Goal: Task Accomplishment & Management: Manage account settings

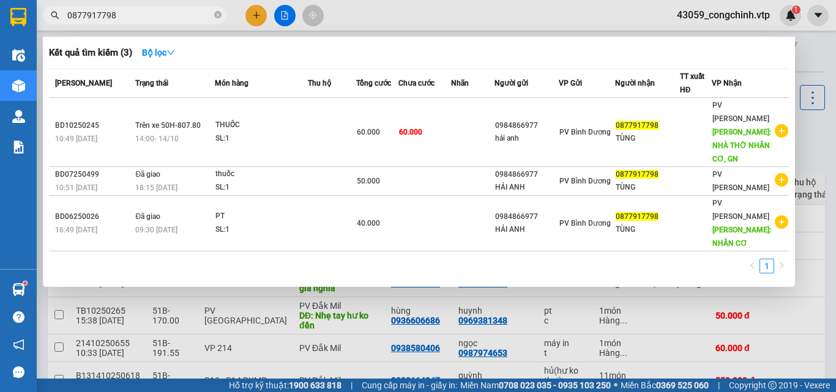
click at [122, 17] on input "0877917798" at bounding box center [139, 15] width 144 height 13
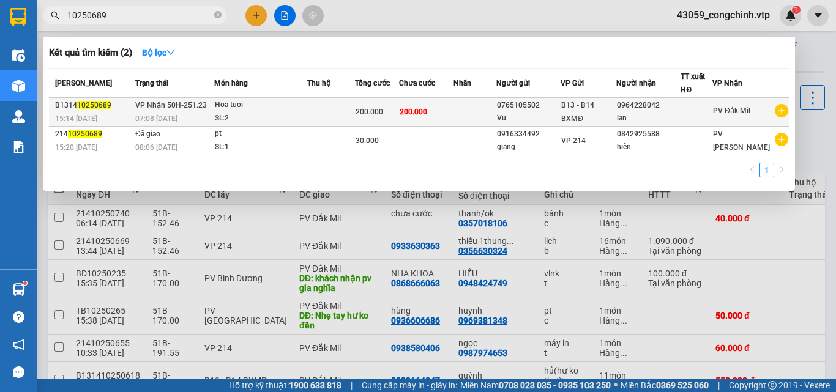
type input "10250689"
click at [307, 117] on div "SL: 2" at bounding box center [261, 118] width 92 height 13
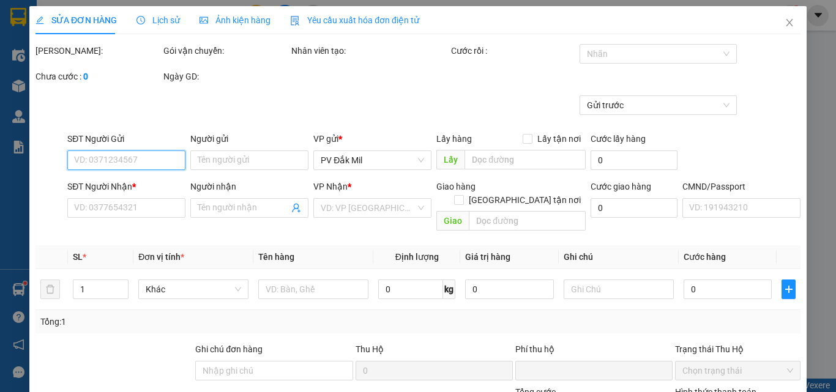
type input "10.000"
type input "0765105502"
type input "Vu"
type input "0964228042"
type input "lan"
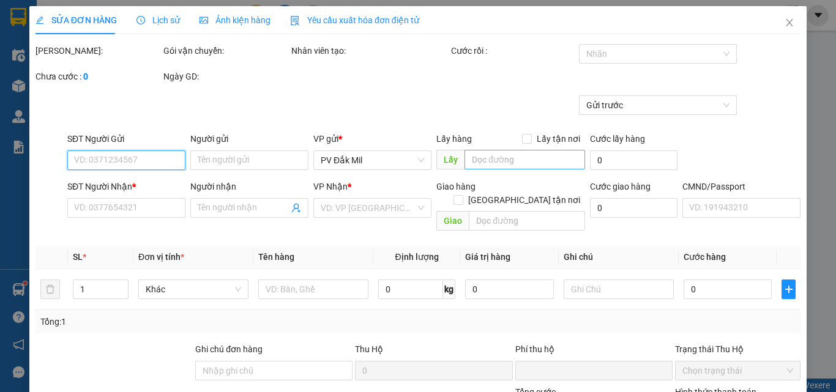
type input "0"
type input "200.000"
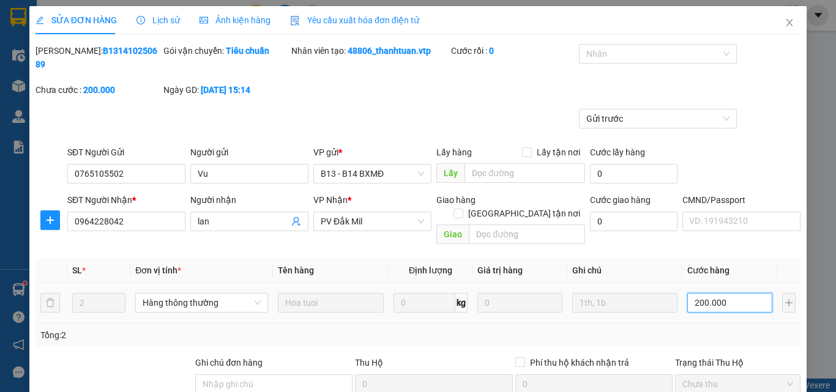
click at [733, 293] on input "200.000" at bounding box center [730, 303] width 84 height 20
type input "1"
type input "18"
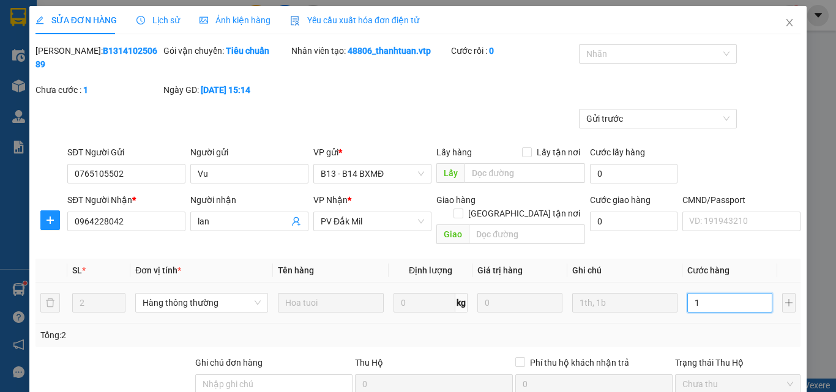
type input "18"
type input "180"
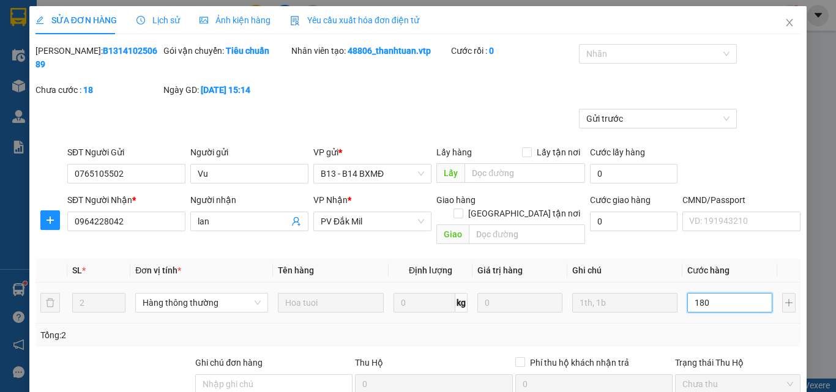
type input "1.800"
type input "18.000"
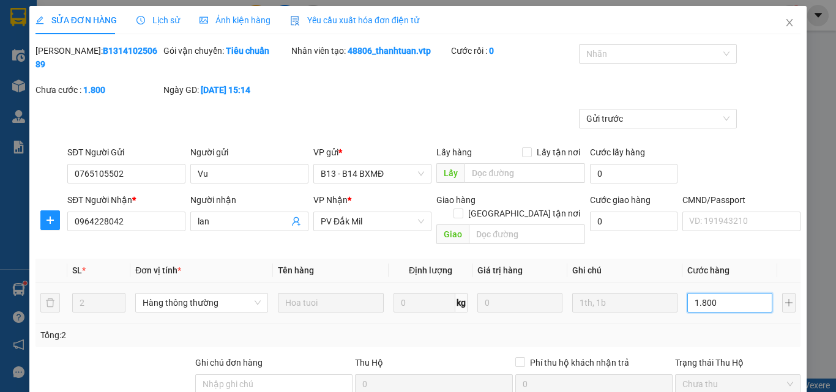
type input "18.000"
type input "180.000"
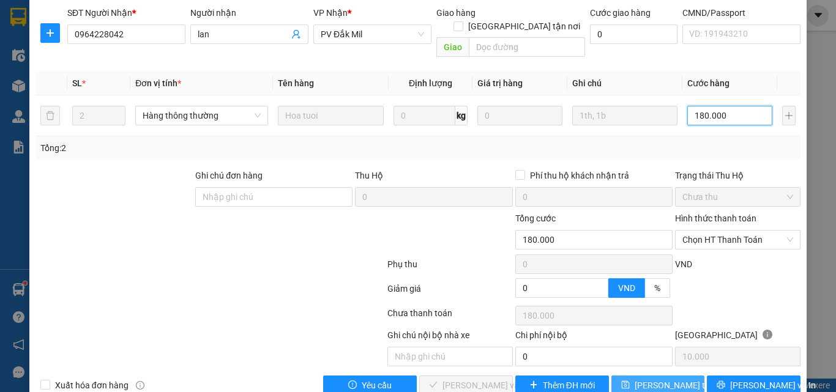
type input "180.000"
click at [654, 379] on span "[PERSON_NAME] thay đổi" at bounding box center [684, 385] width 98 height 13
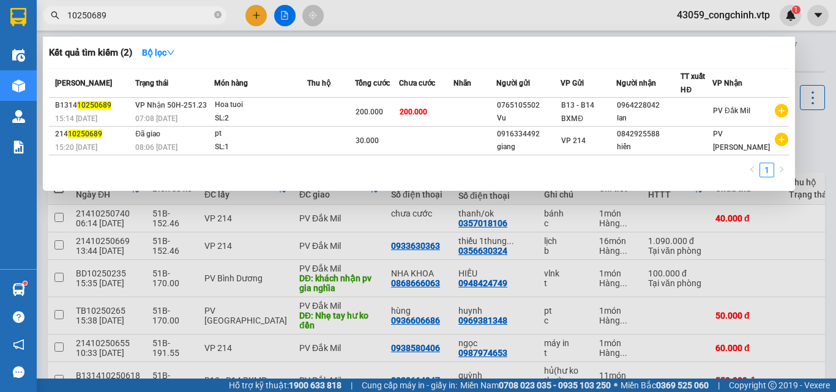
click at [134, 18] on input "10250689" at bounding box center [139, 15] width 144 height 13
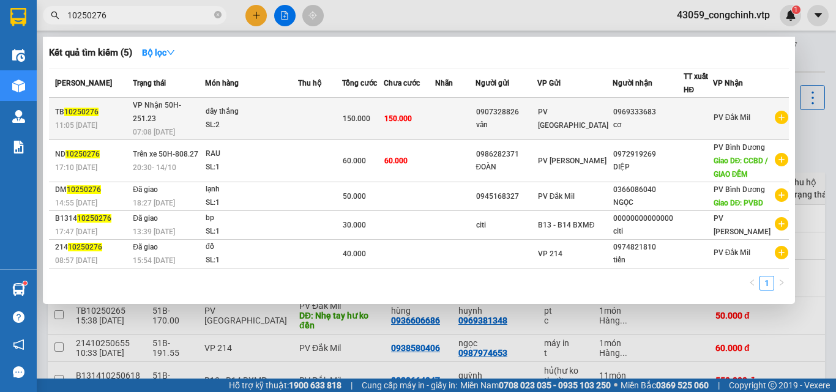
type input "10250276"
click at [288, 119] on div "SL: 2" at bounding box center [252, 125] width 92 height 13
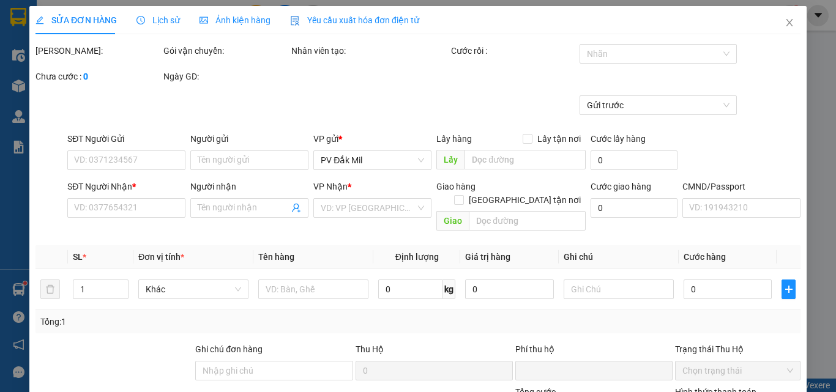
type input "7.500"
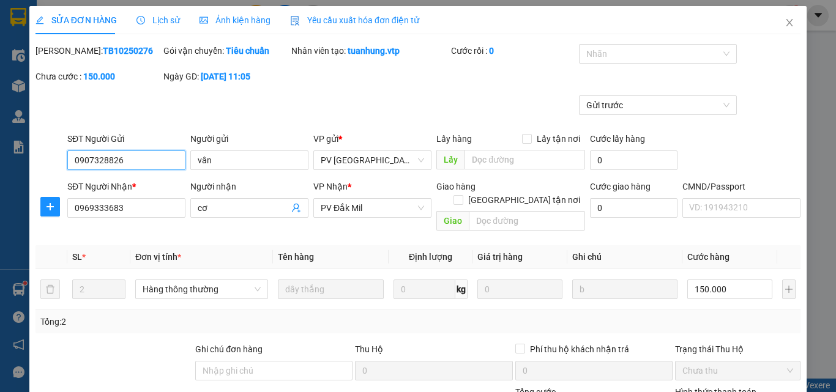
type input "0907328826"
type input "vân"
type input "0969333683"
type input "cơ"
type input "0"
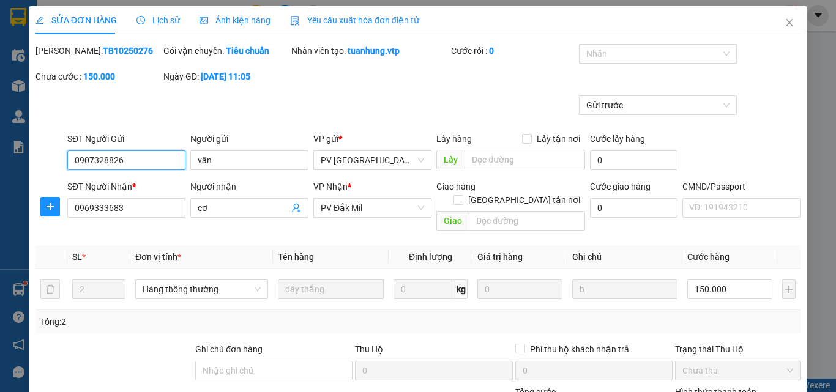
type input "150.000"
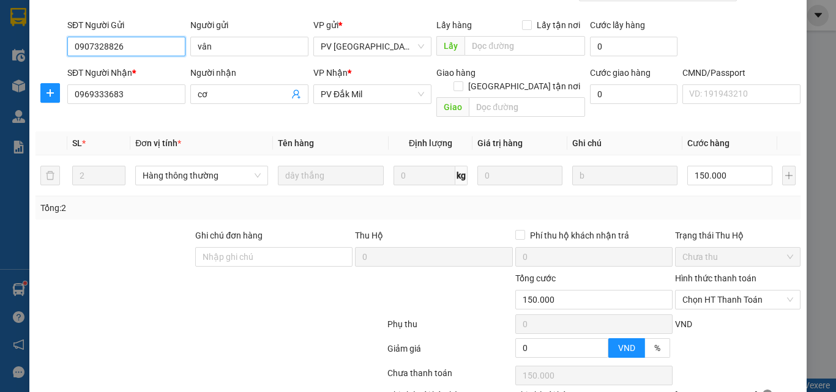
scroll to position [120, 0]
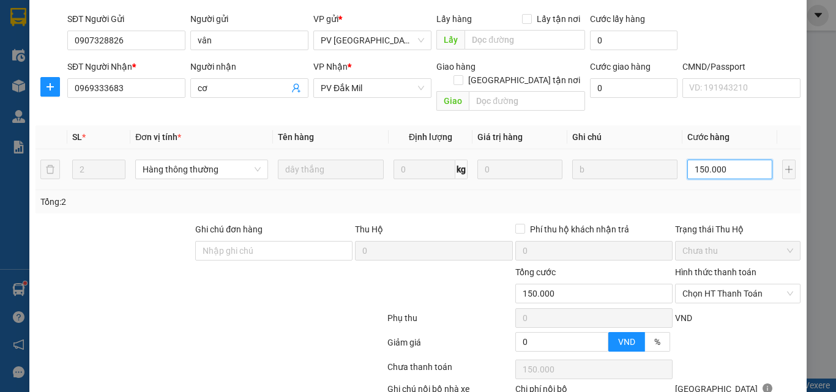
click at [727, 160] on input "150.000" at bounding box center [730, 170] width 84 height 20
type input "1"
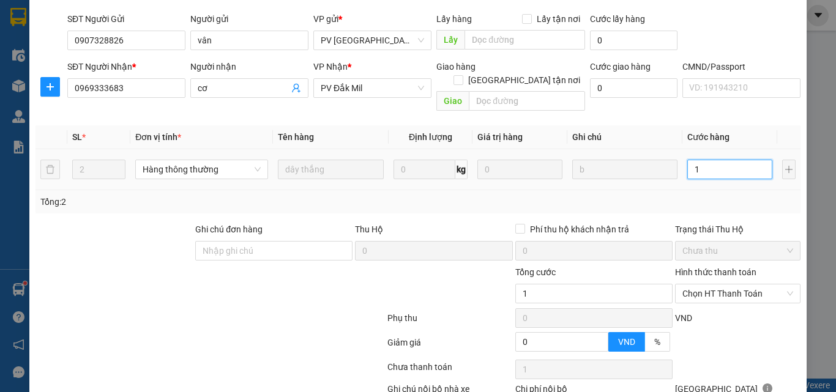
type input "10"
type input "100"
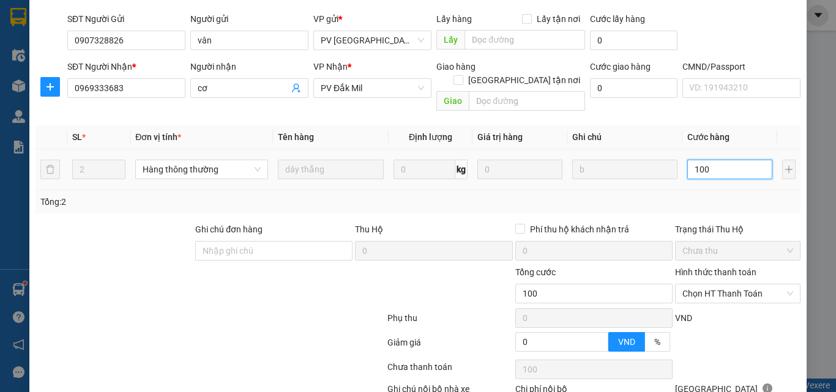
type input "1.000"
type input "10.000"
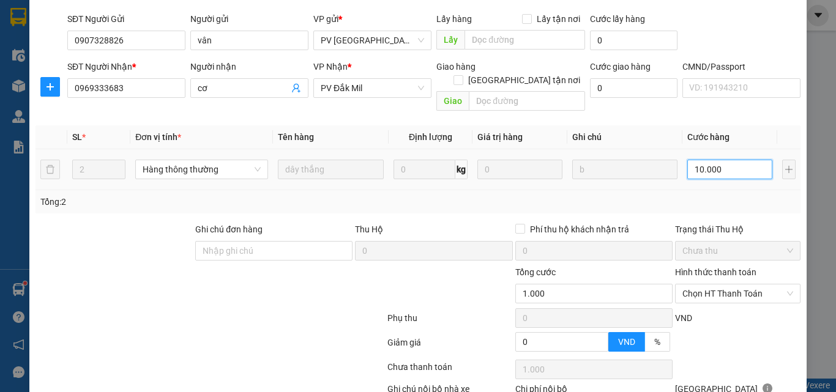
type input "10.000"
type input "100.000"
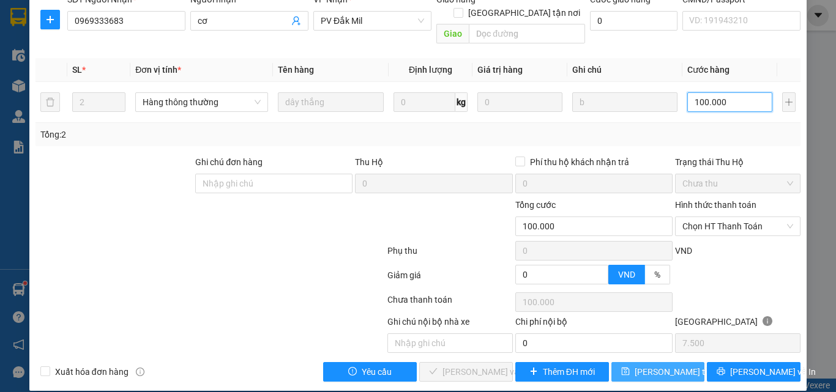
type input "100.000"
click at [657, 366] on span "[PERSON_NAME] thay đổi" at bounding box center [684, 372] width 98 height 13
